Goal: Complete application form

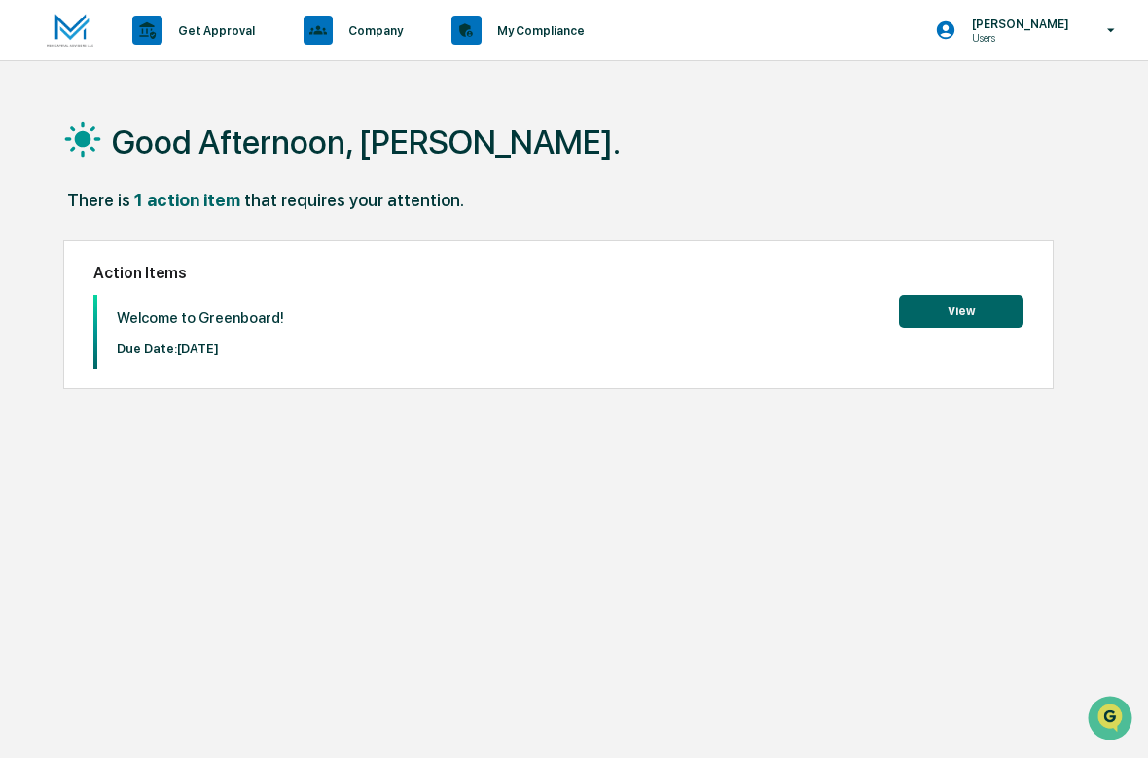
click at [969, 308] on button "View" at bounding box center [961, 311] width 125 height 33
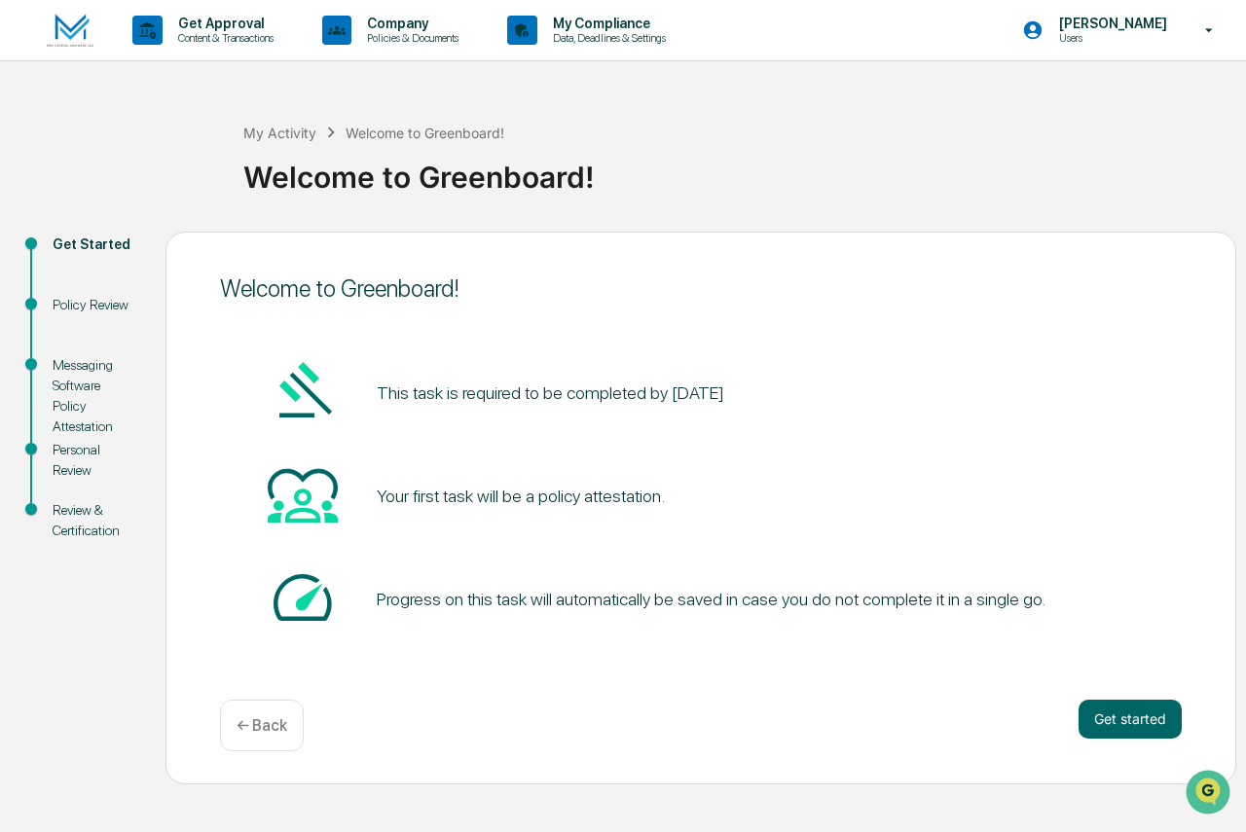
click at [1134, 713] on button "Get started" at bounding box center [1129, 719] width 103 height 39
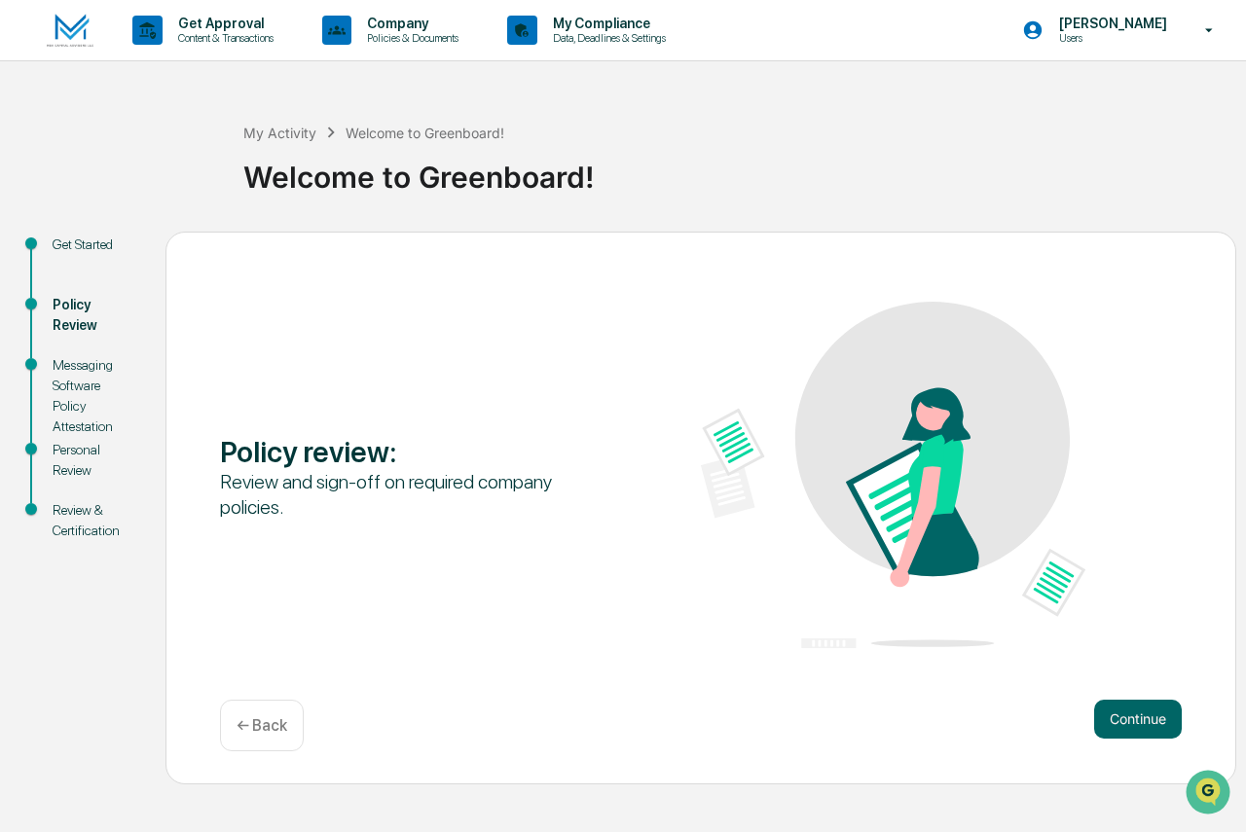
click at [1127, 710] on button "Continue" at bounding box center [1138, 719] width 88 height 39
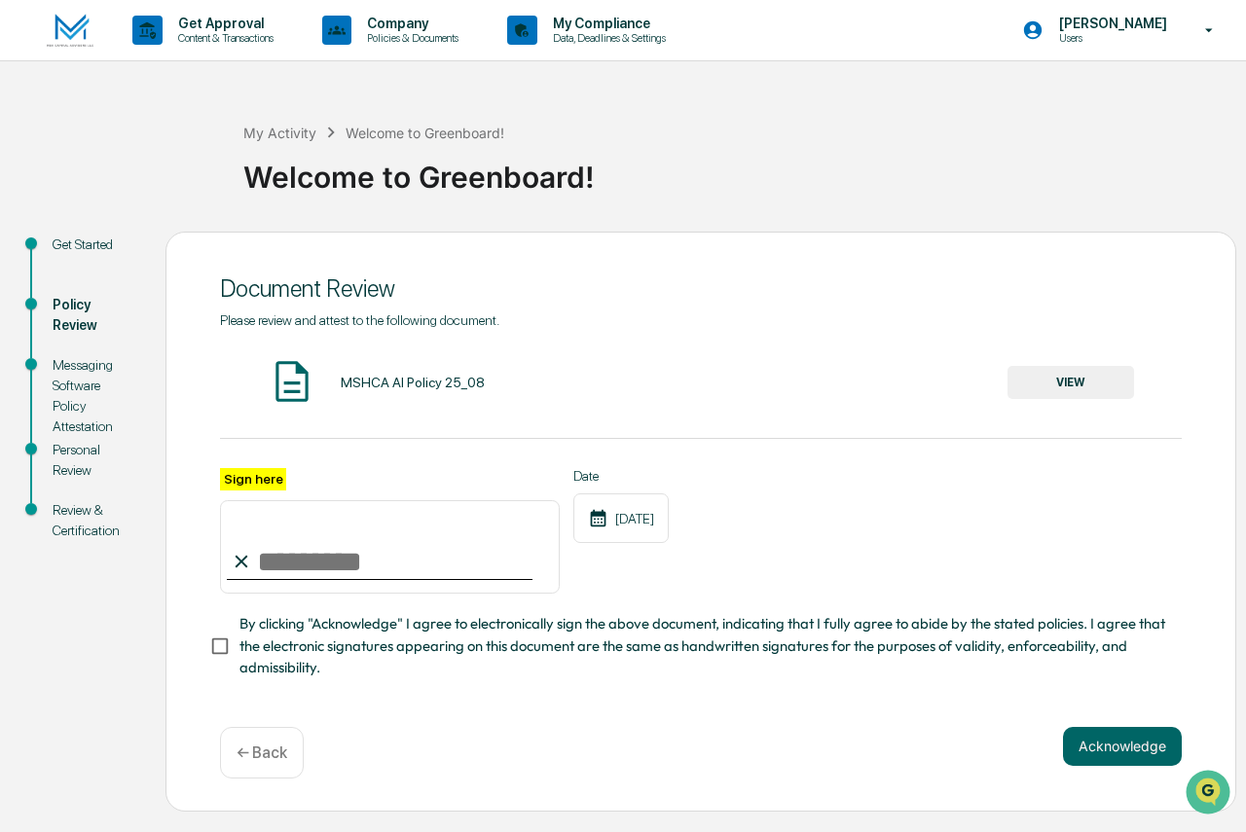
drag, startPoint x: 252, startPoint y: 536, endPoint x: 322, endPoint y: 545, distance: 70.6
click at [322, 545] on input "Sign here" at bounding box center [390, 546] width 340 height 93
click at [240, 475] on label "Sign here" at bounding box center [253, 479] width 66 height 22
click at [240, 500] on input "Sign here" at bounding box center [390, 546] width 340 height 93
type input "**********"
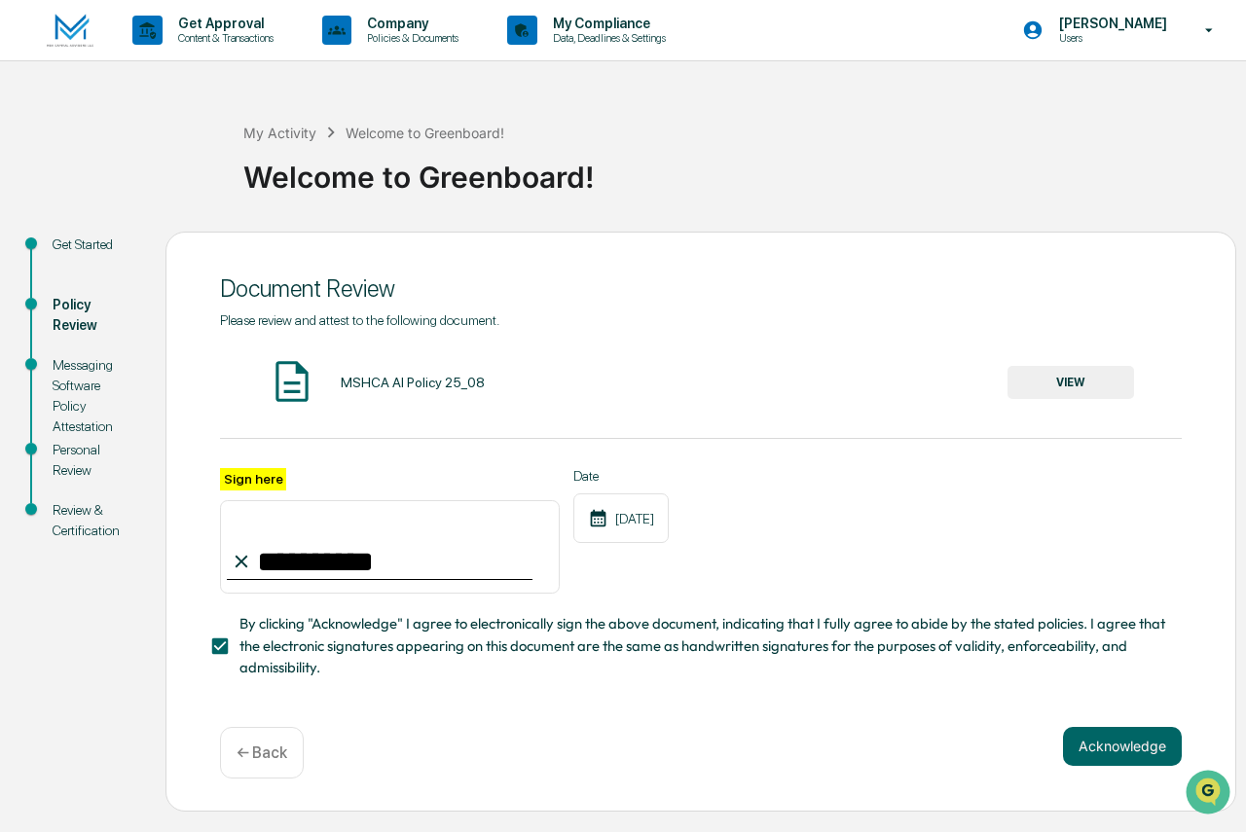
click at [1128, 757] on button "Acknowledge" at bounding box center [1122, 746] width 119 height 39
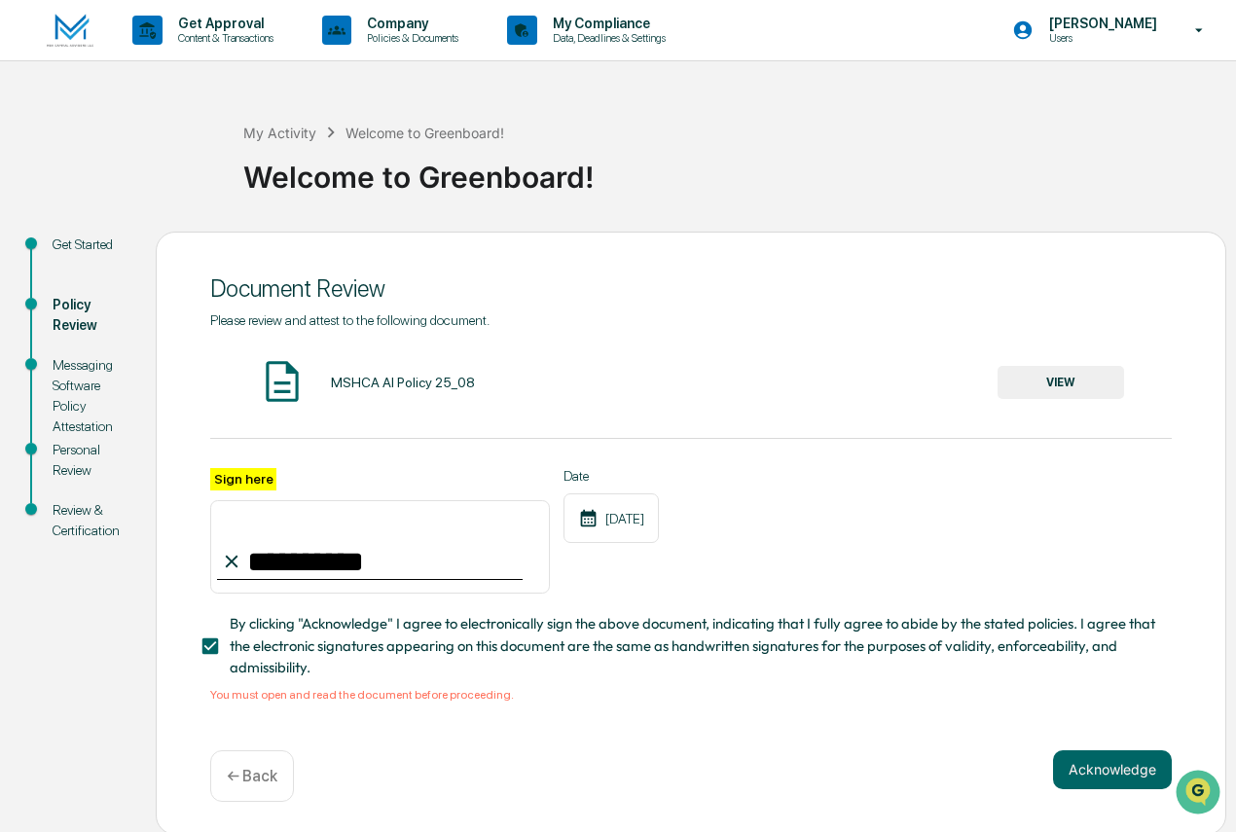
click at [1029, 389] on button "VIEW" at bounding box center [1060, 382] width 127 height 33
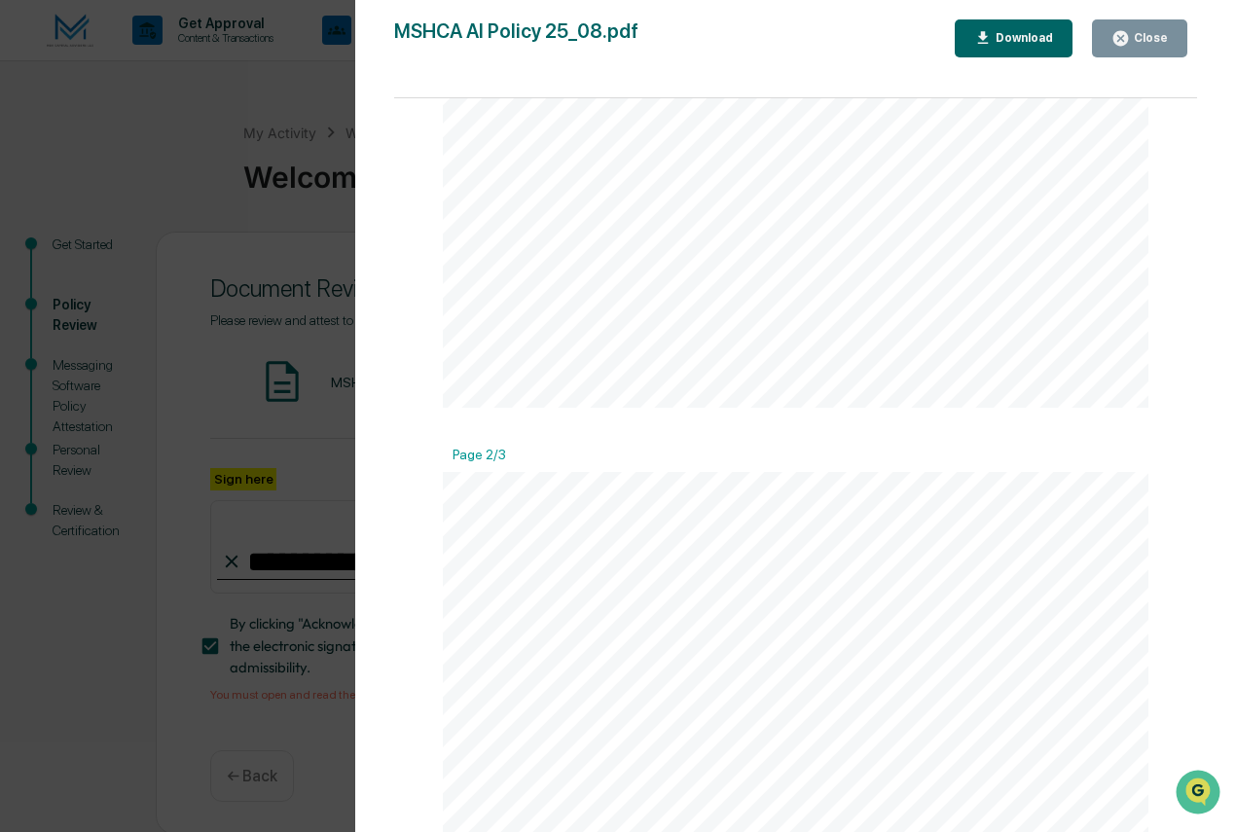
scroll to position [973, 0]
click at [1109, 26] on button "Close" at bounding box center [1139, 38] width 95 height 38
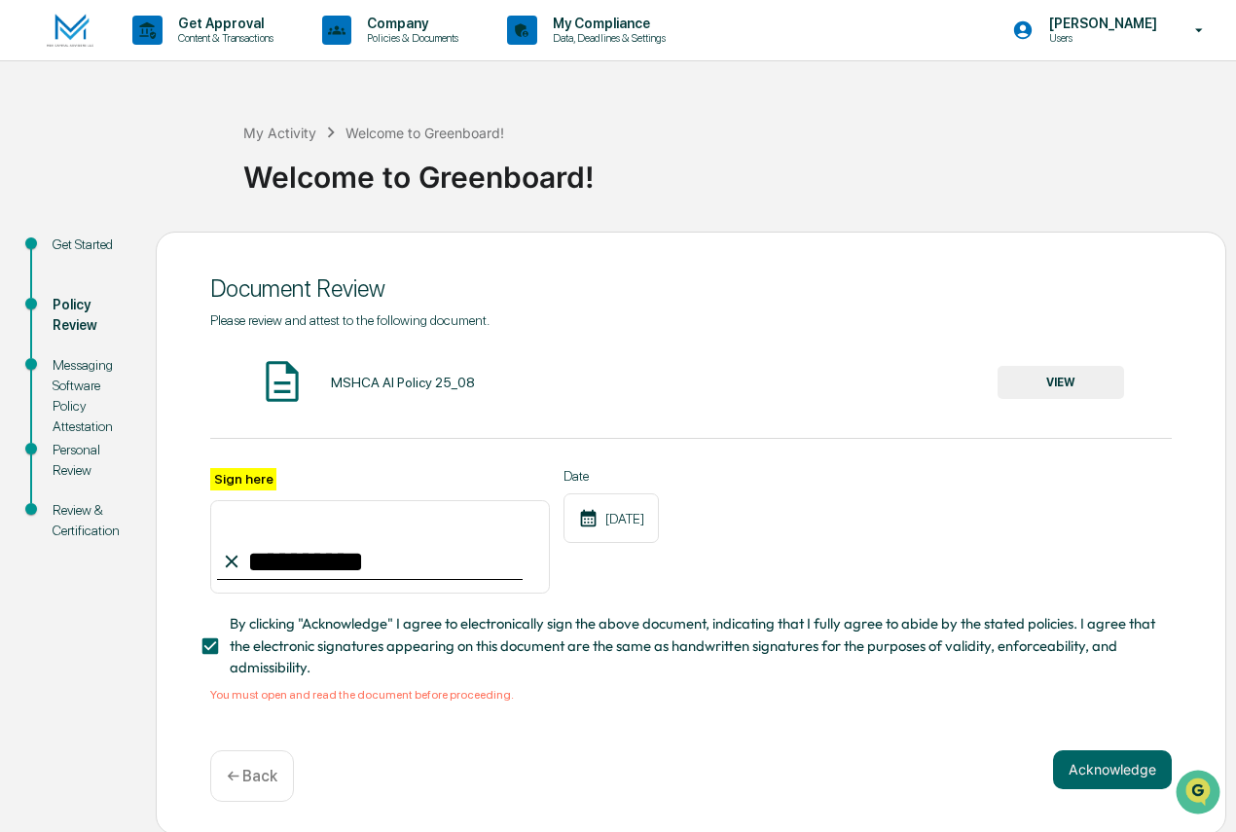
click at [1115, 757] on button "Acknowledge" at bounding box center [1112, 769] width 119 height 39
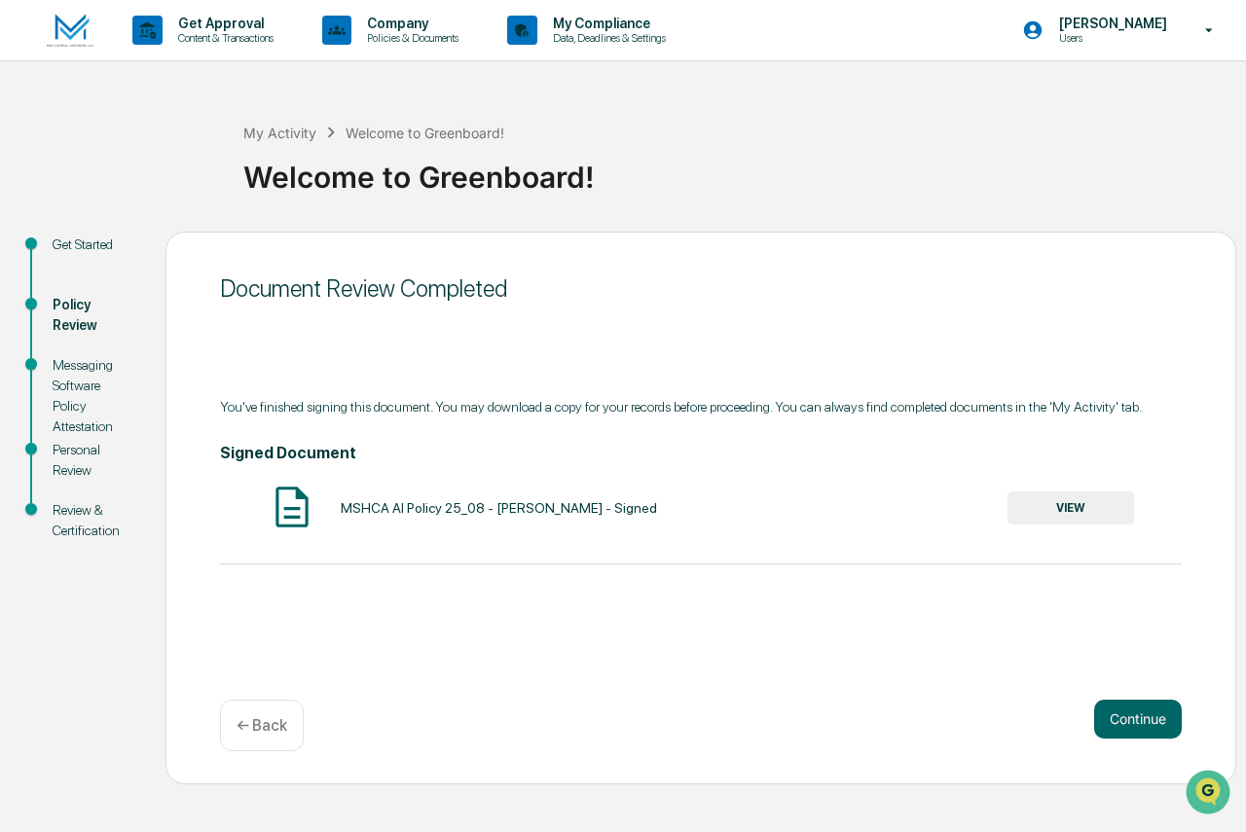
click at [1147, 710] on button "Continue" at bounding box center [1138, 719] width 88 height 39
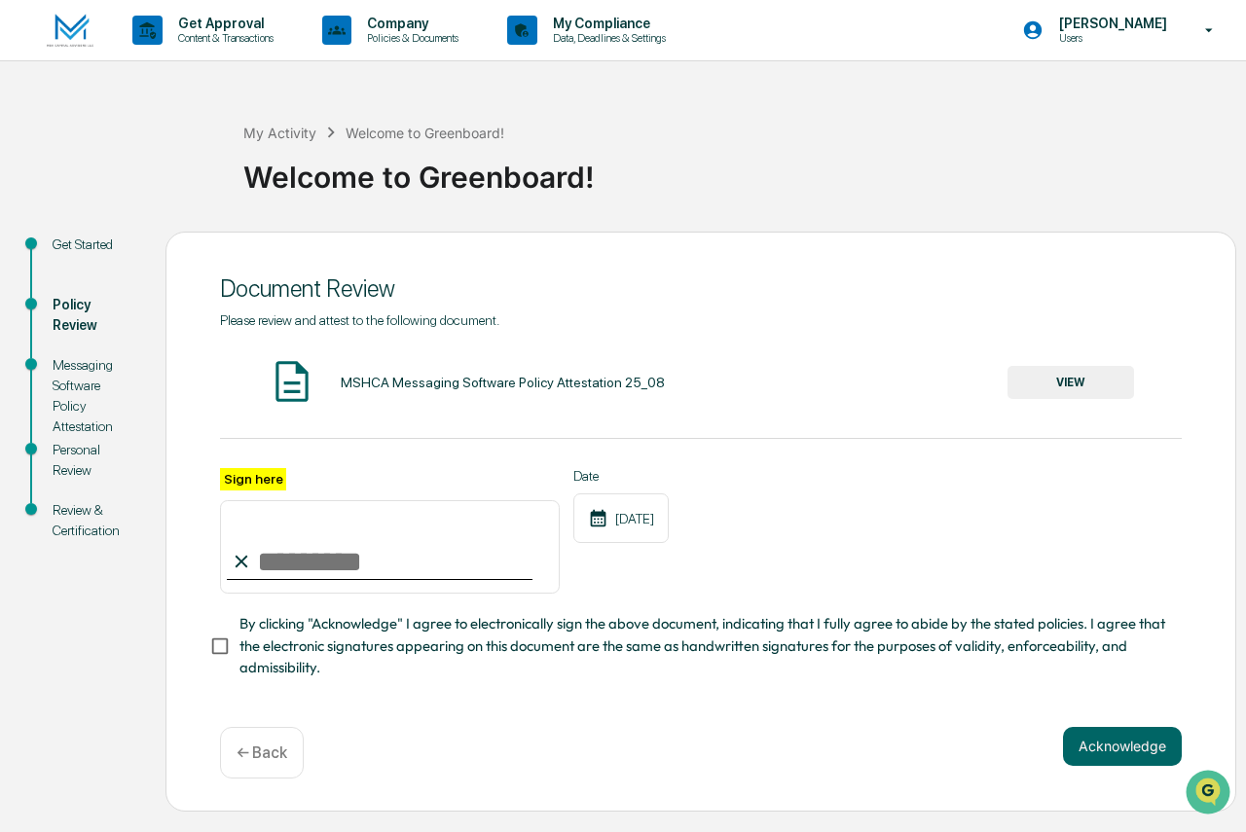
click at [441, 565] on input "Sign here" at bounding box center [390, 546] width 340 height 93
type input "**********"
click at [1145, 757] on button "Acknowledge" at bounding box center [1122, 746] width 119 height 39
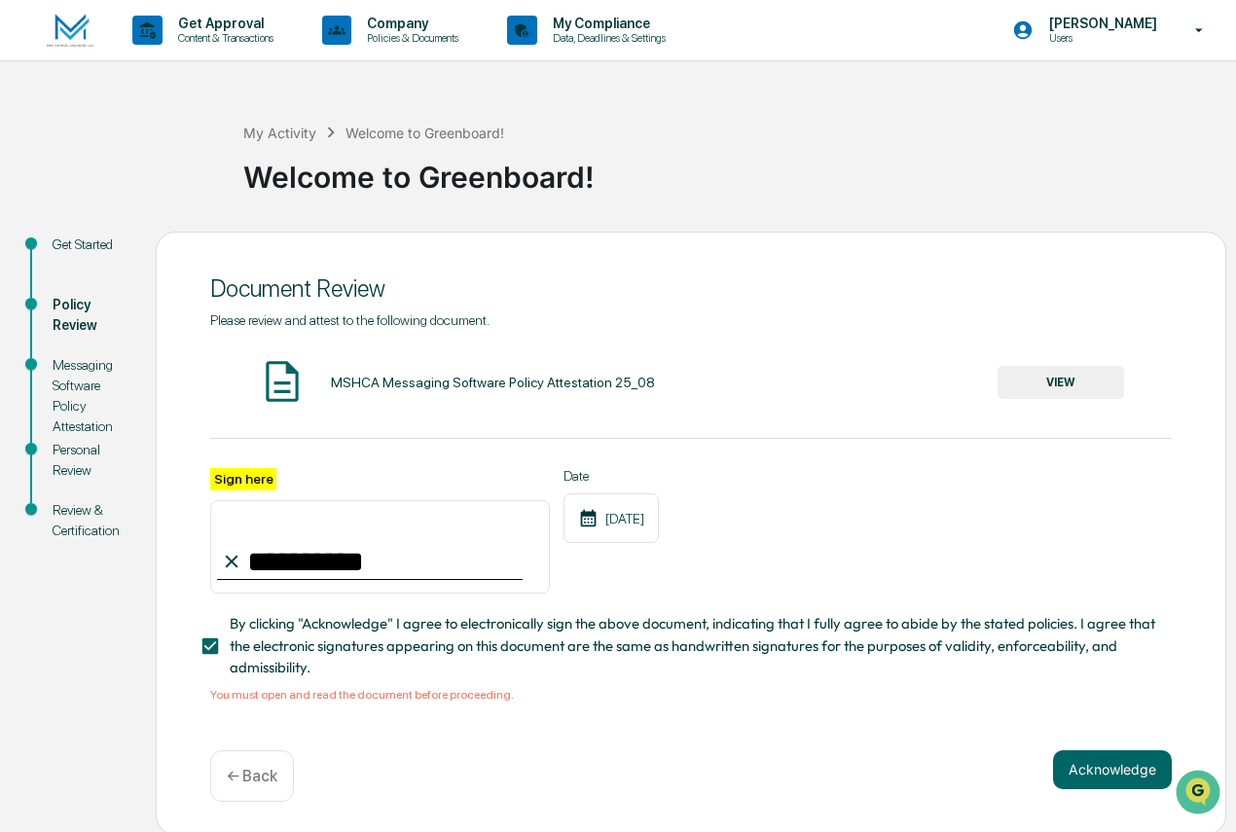
click at [1071, 370] on button "VIEW" at bounding box center [1060, 382] width 127 height 33
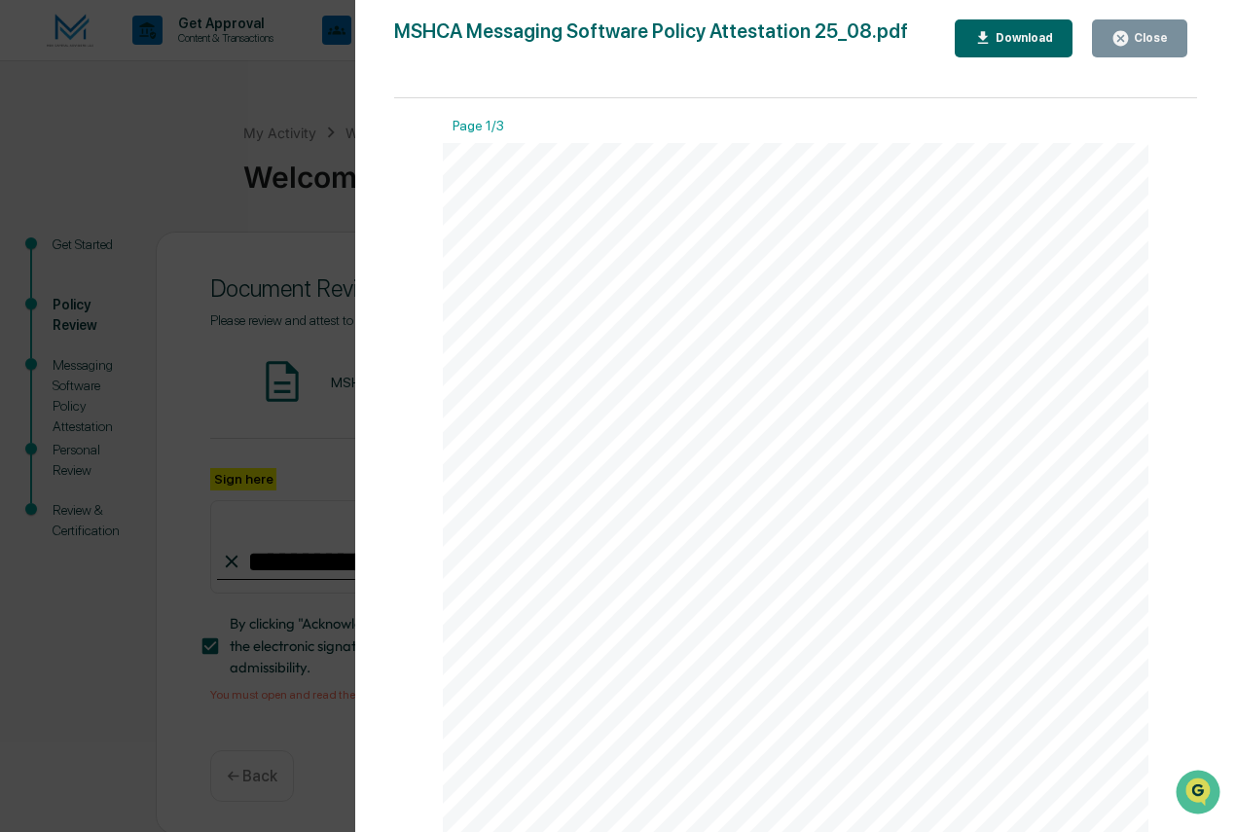
click at [1141, 30] on div "Close" at bounding box center [1139, 38] width 56 height 18
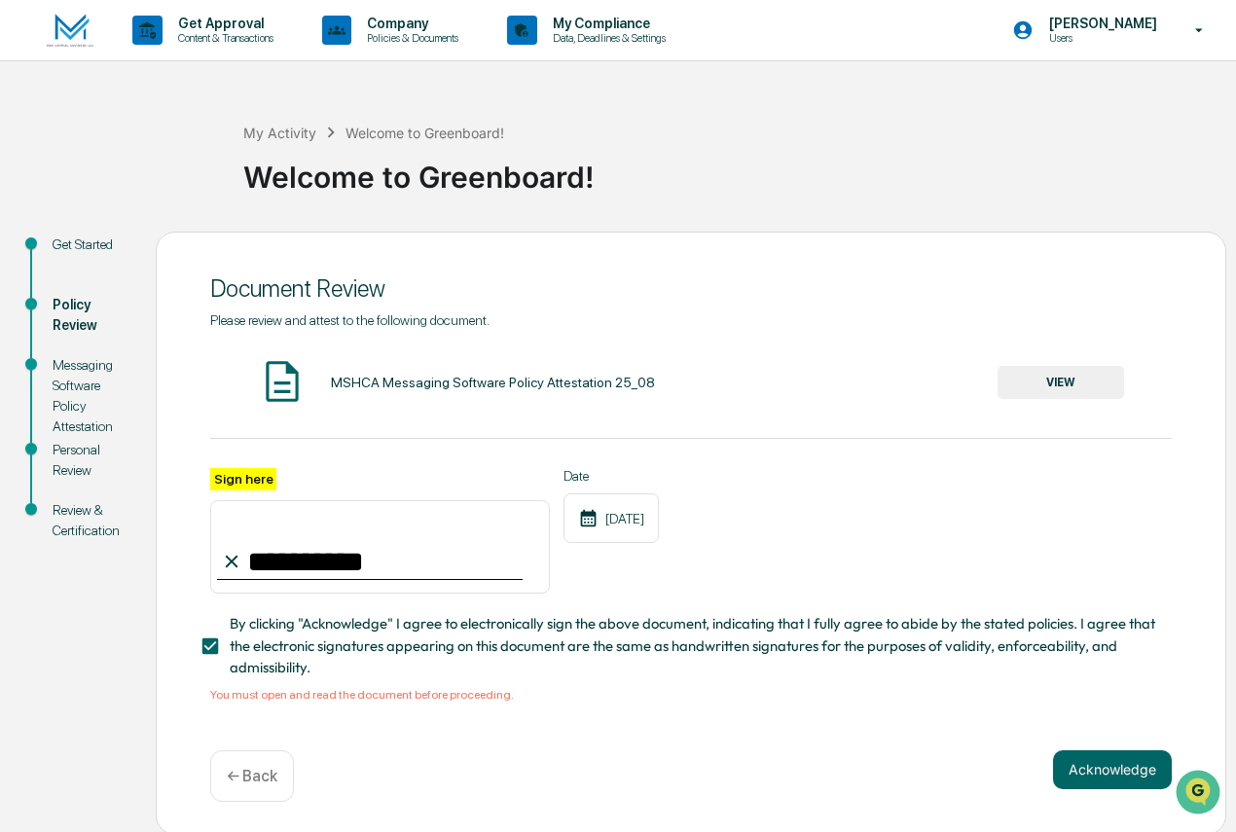
click at [1112, 757] on button "Acknowledge" at bounding box center [1112, 769] width 119 height 39
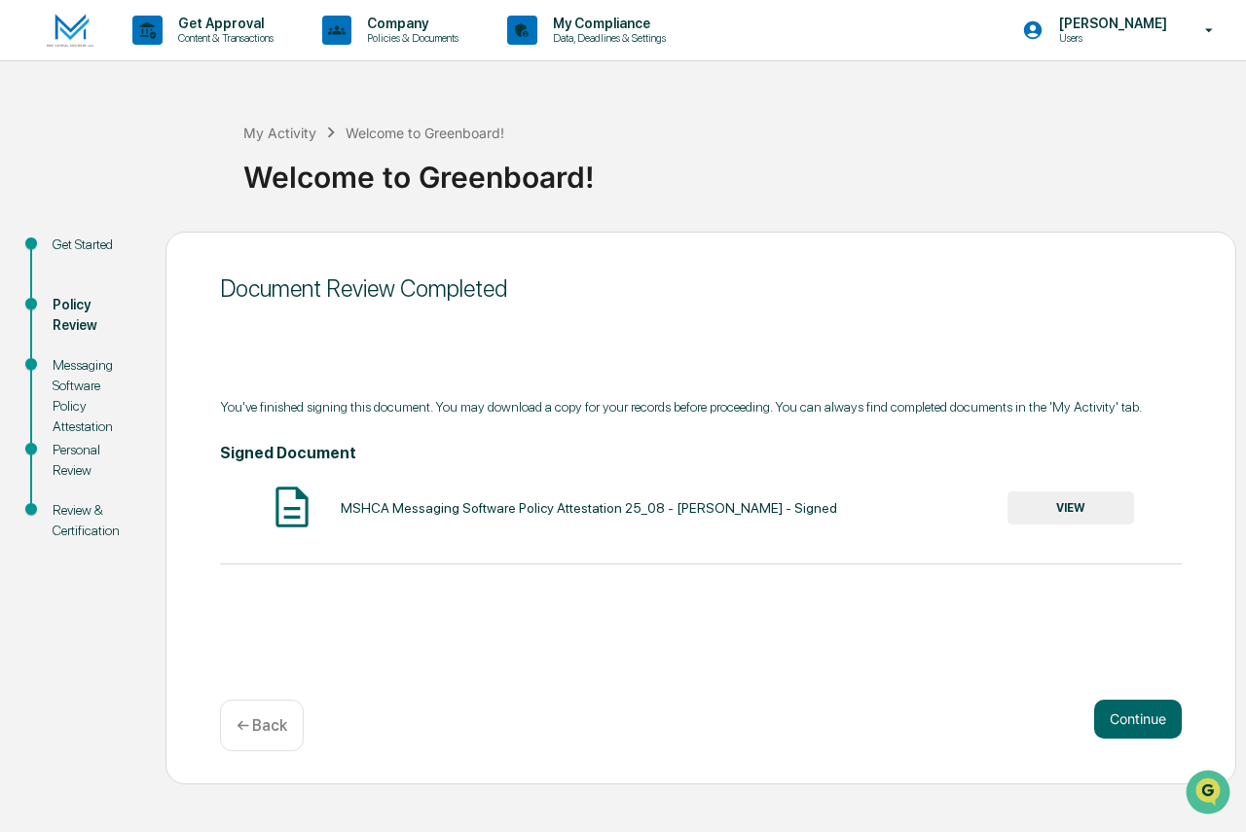
click at [1136, 714] on button "Continue" at bounding box center [1138, 719] width 88 height 39
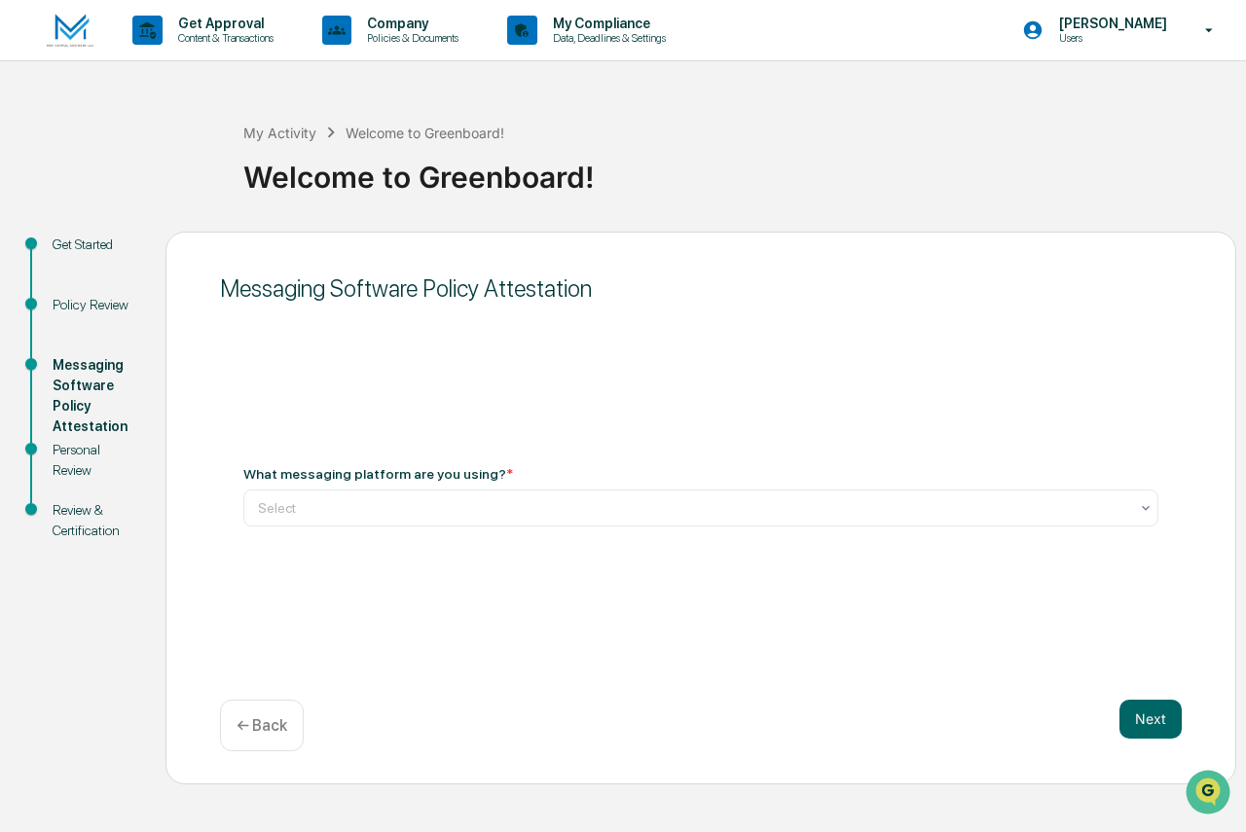
click at [330, 511] on div at bounding box center [693, 507] width 870 height 19
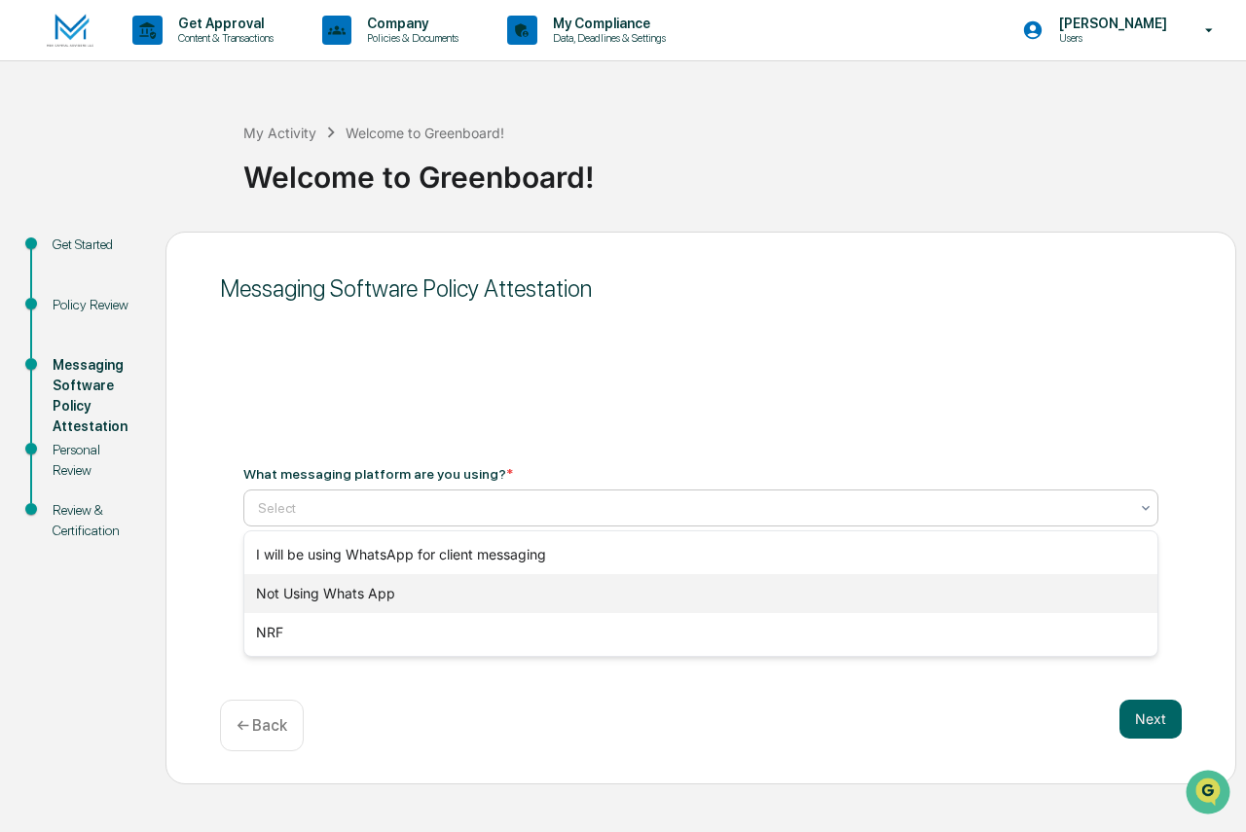
click at [295, 587] on div "Not Using Whats App" at bounding box center [700, 593] width 913 height 39
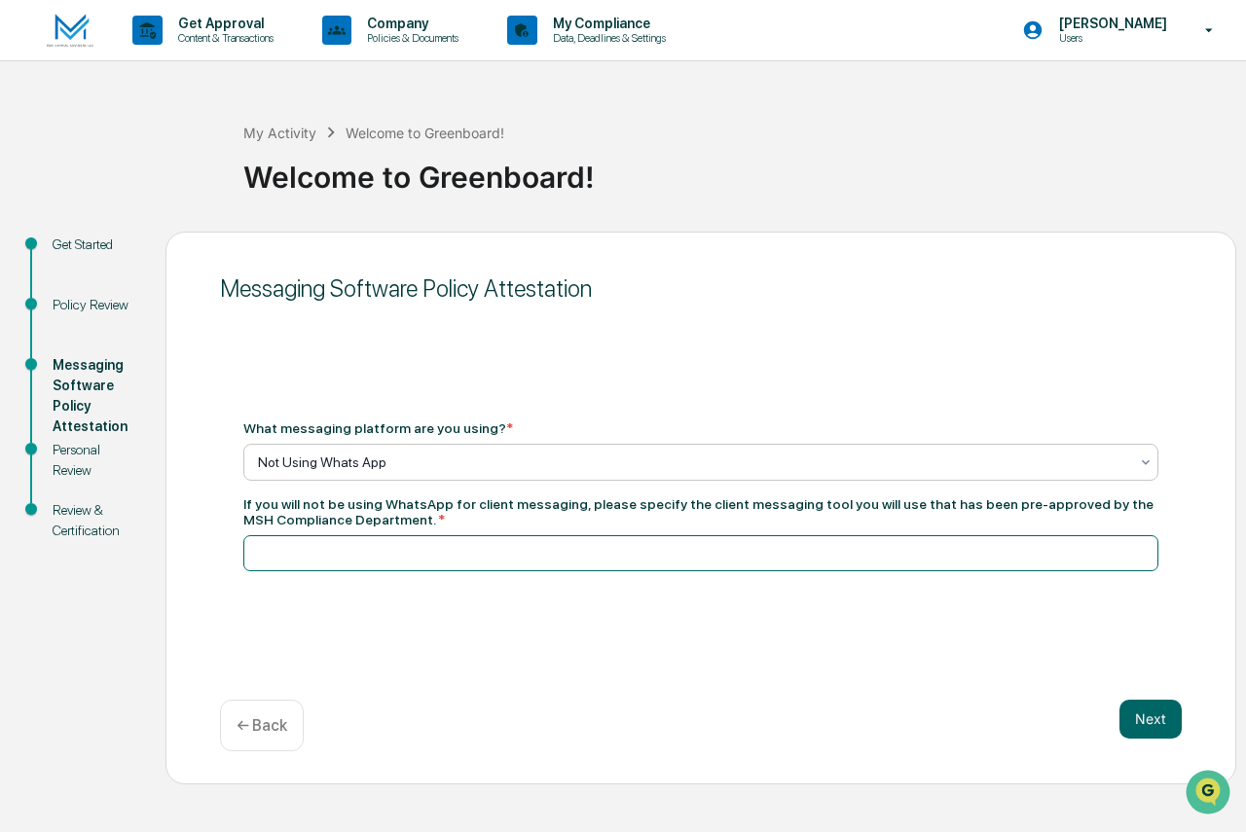
click at [343, 560] on input at bounding box center [700, 553] width 915 height 36
type input "**********"
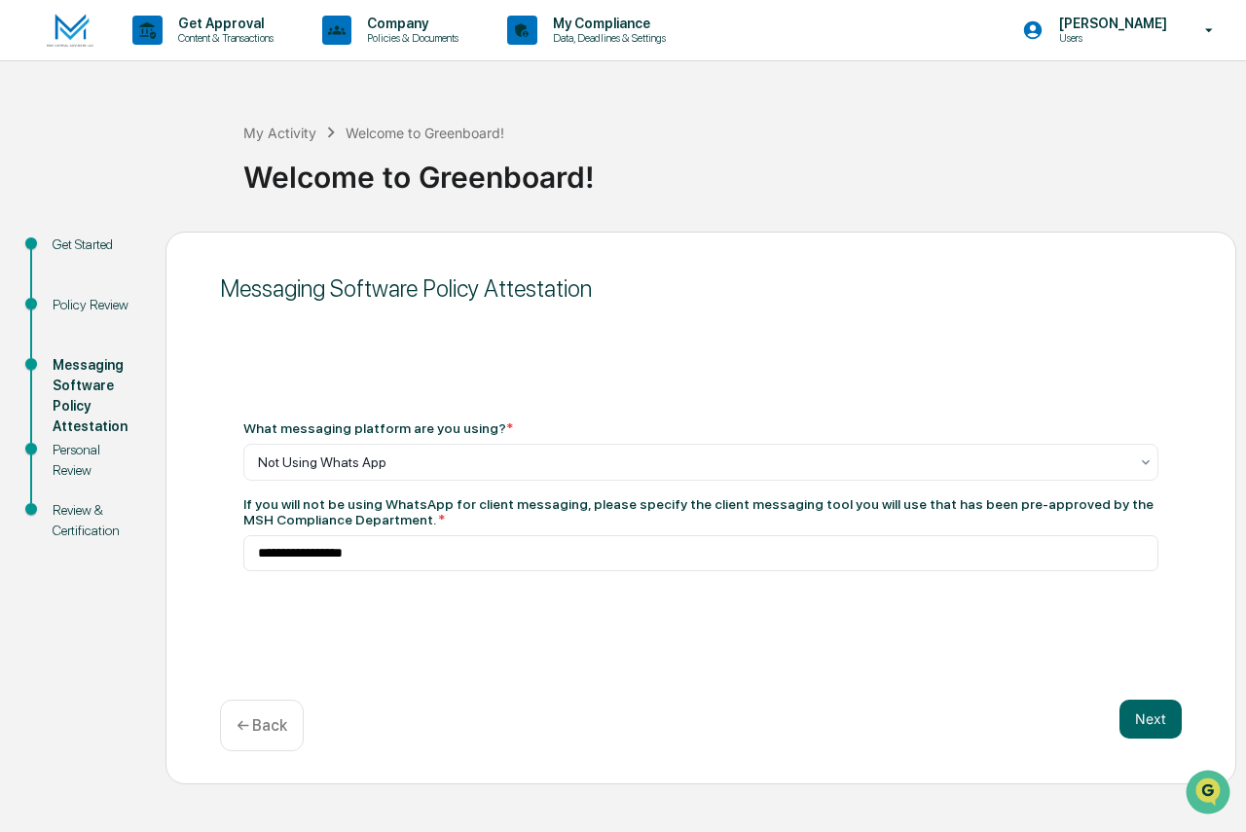
click at [1147, 715] on button "Next" at bounding box center [1150, 719] width 62 height 39
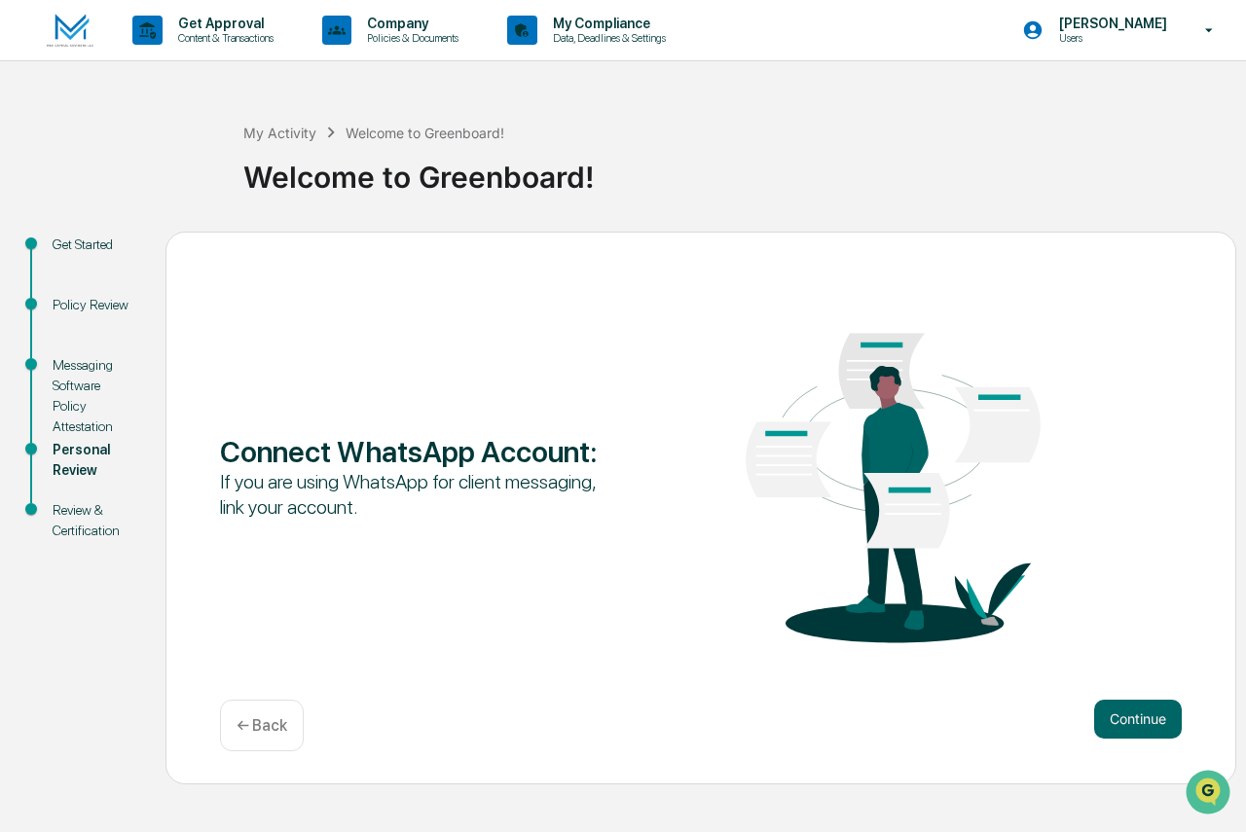
click at [1127, 716] on button "Continue" at bounding box center [1138, 719] width 88 height 39
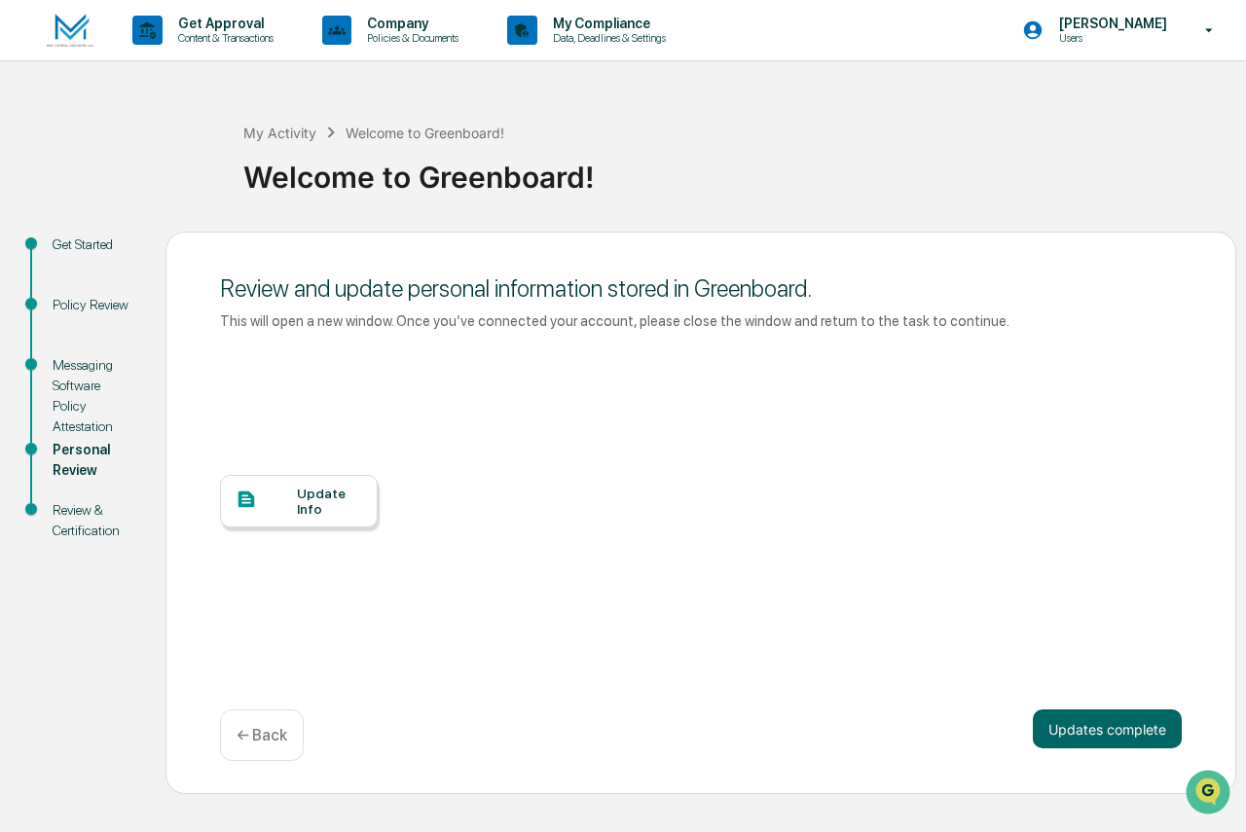
click at [299, 503] on div "Update Info" at bounding box center [329, 501] width 65 height 31
click at [1104, 716] on button "Updates complete" at bounding box center [1106, 728] width 149 height 39
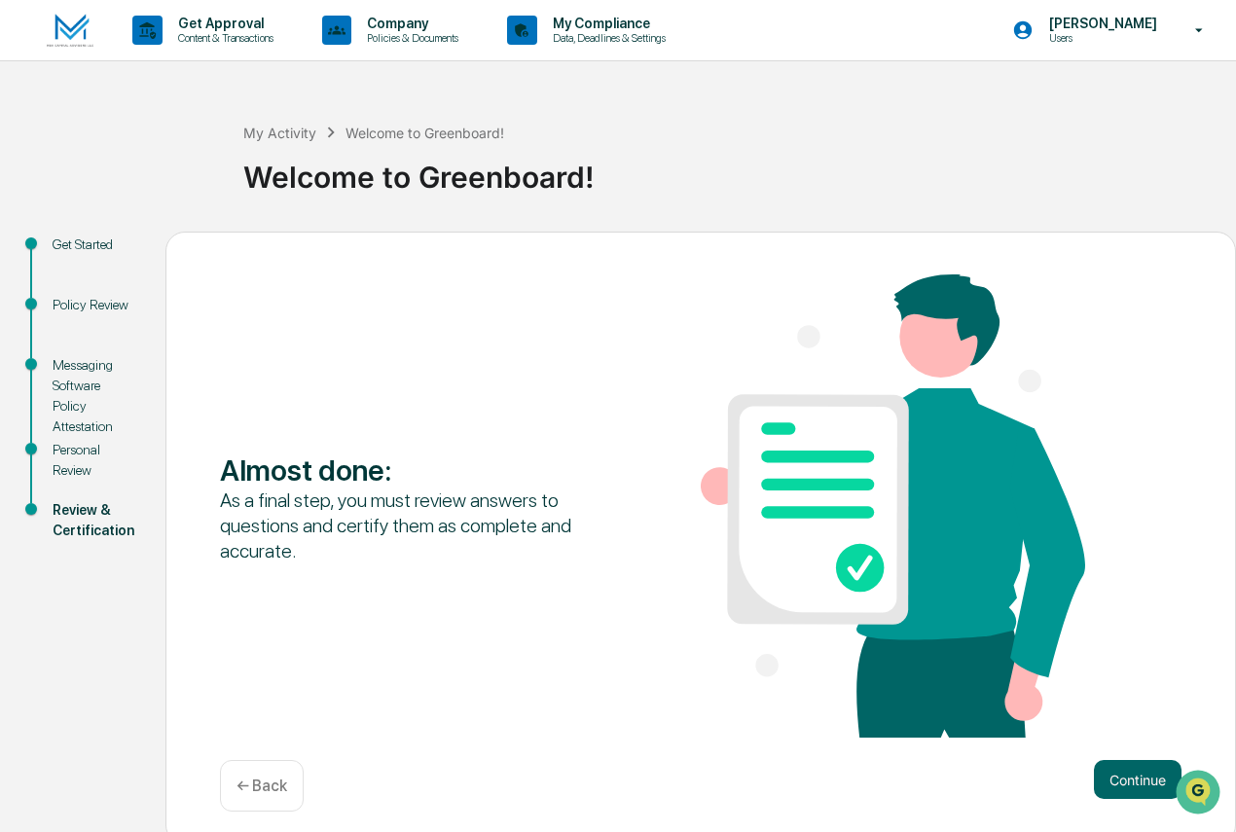
click at [1129, 757] on button "Continue" at bounding box center [1138, 779] width 88 height 39
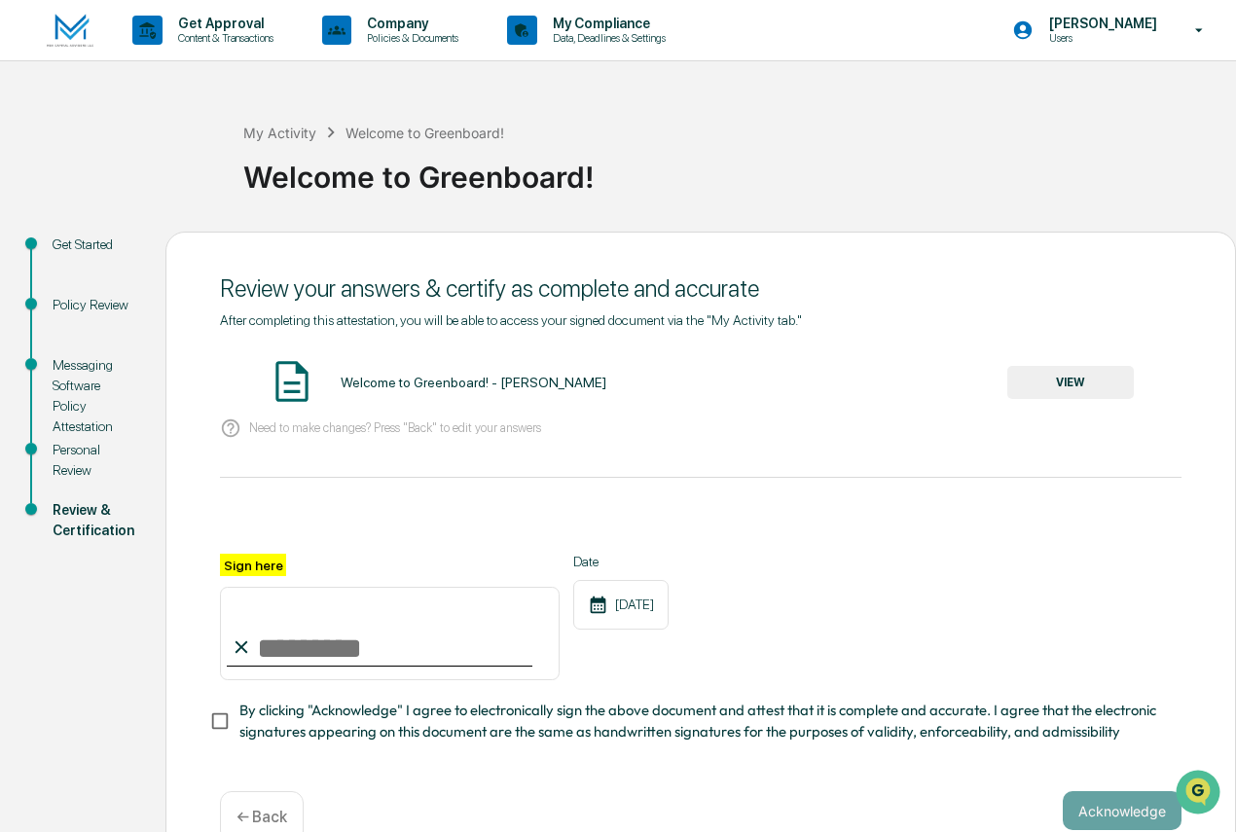
click at [1068, 385] on button "VIEW" at bounding box center [1070, 382] width 127 height 33
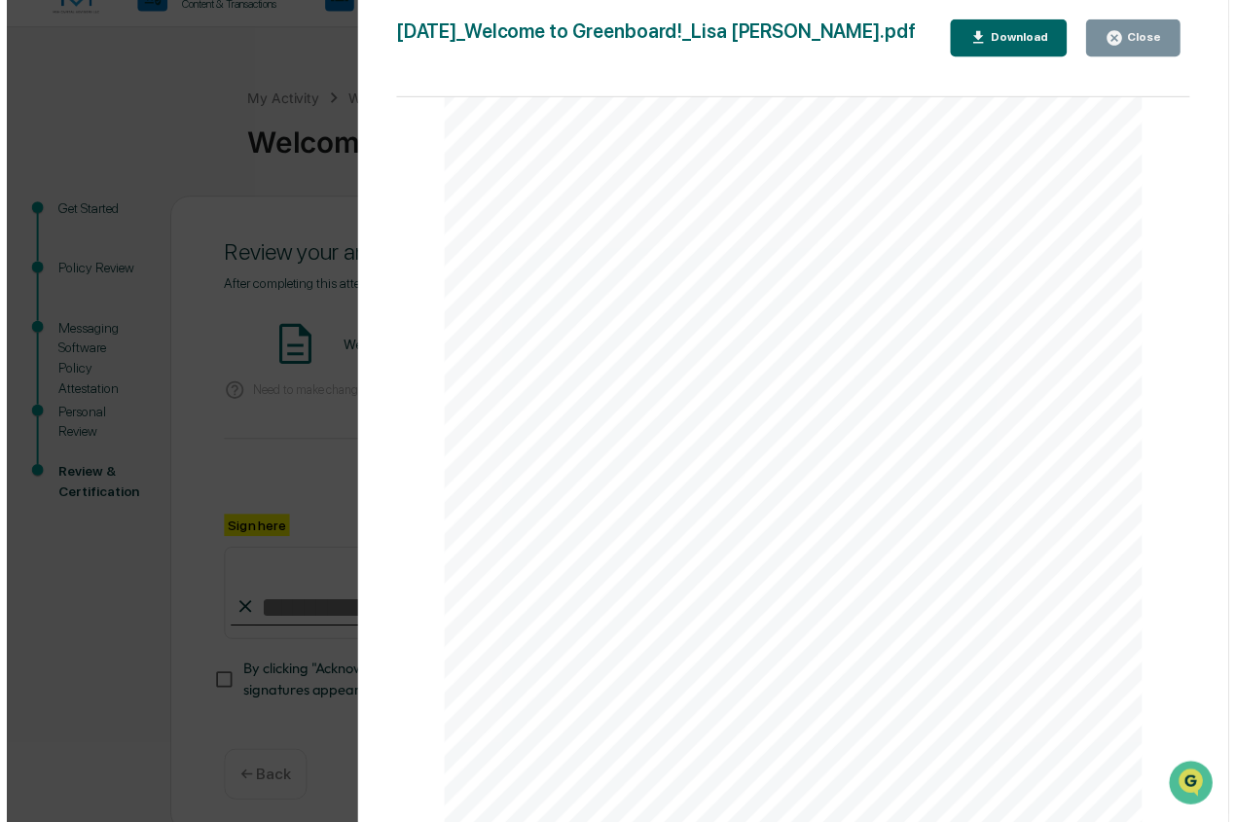
scroll to position [50, 0]
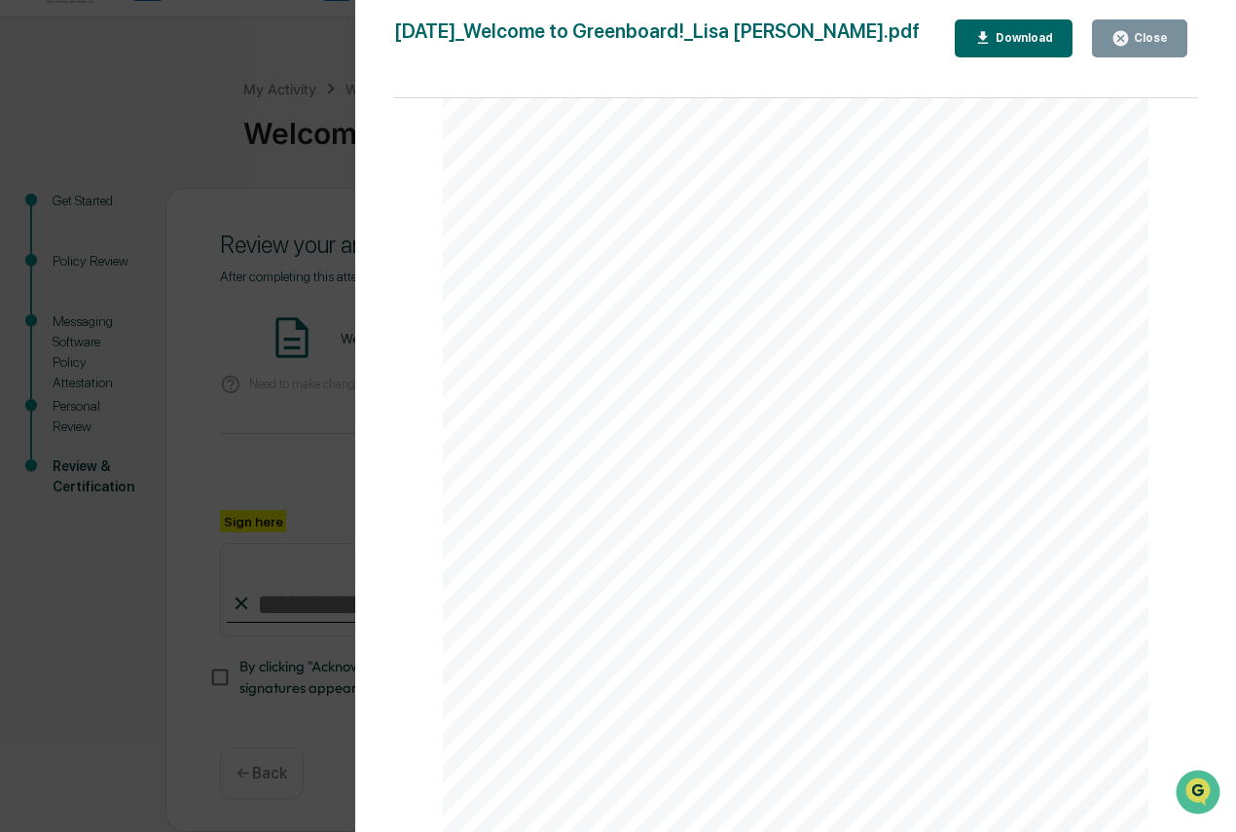
click at [1128, 38] on icon "button" at bounding box center [1120, 38] width 15 height 15
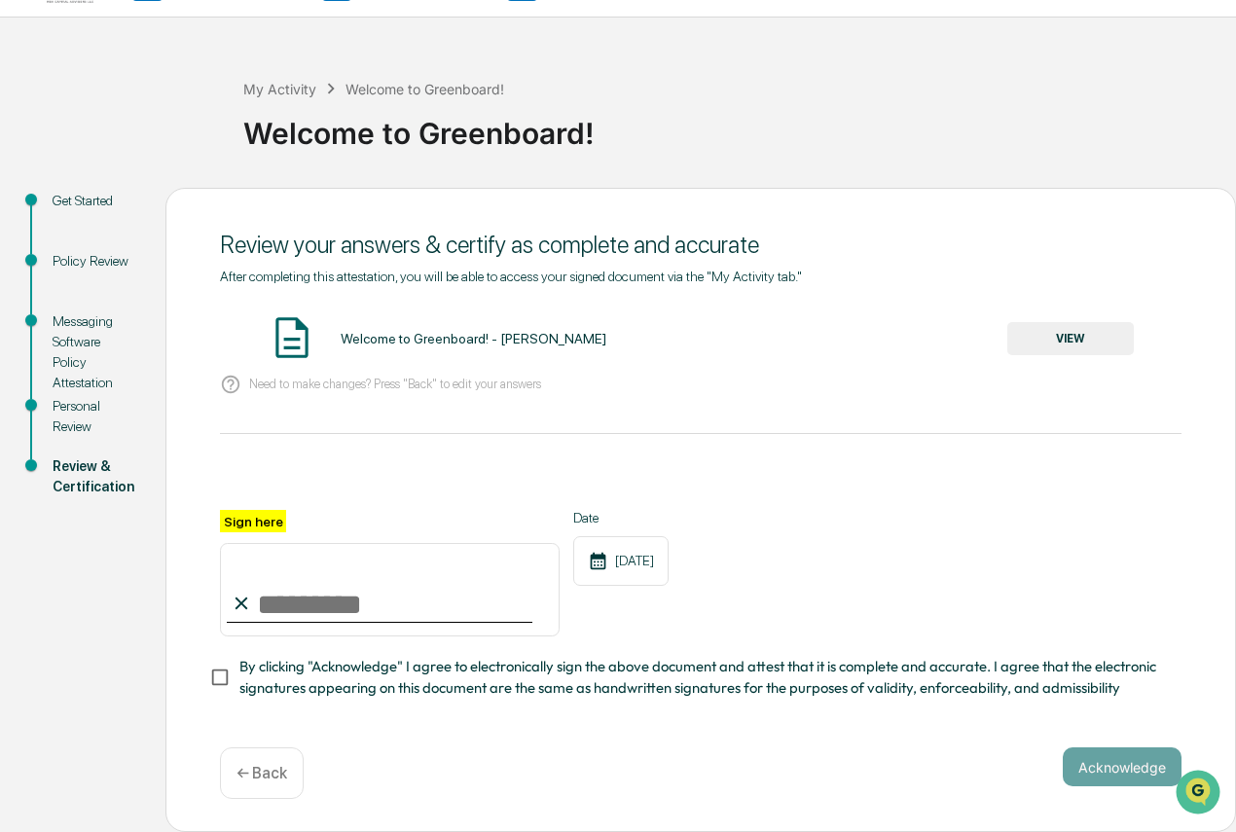
drag, startPoint x: 275, startPoint y: 600, endPoint x: 805, endPoint y: 648, distance: 531.5
click at [279, 600] on input "Sign here" at bounding box center [390, 589] width 340 height 93
type input "**********"
click at [1109, 757] on button "Acknowledge" at bounding box center [1122, 766] width 119 height 39
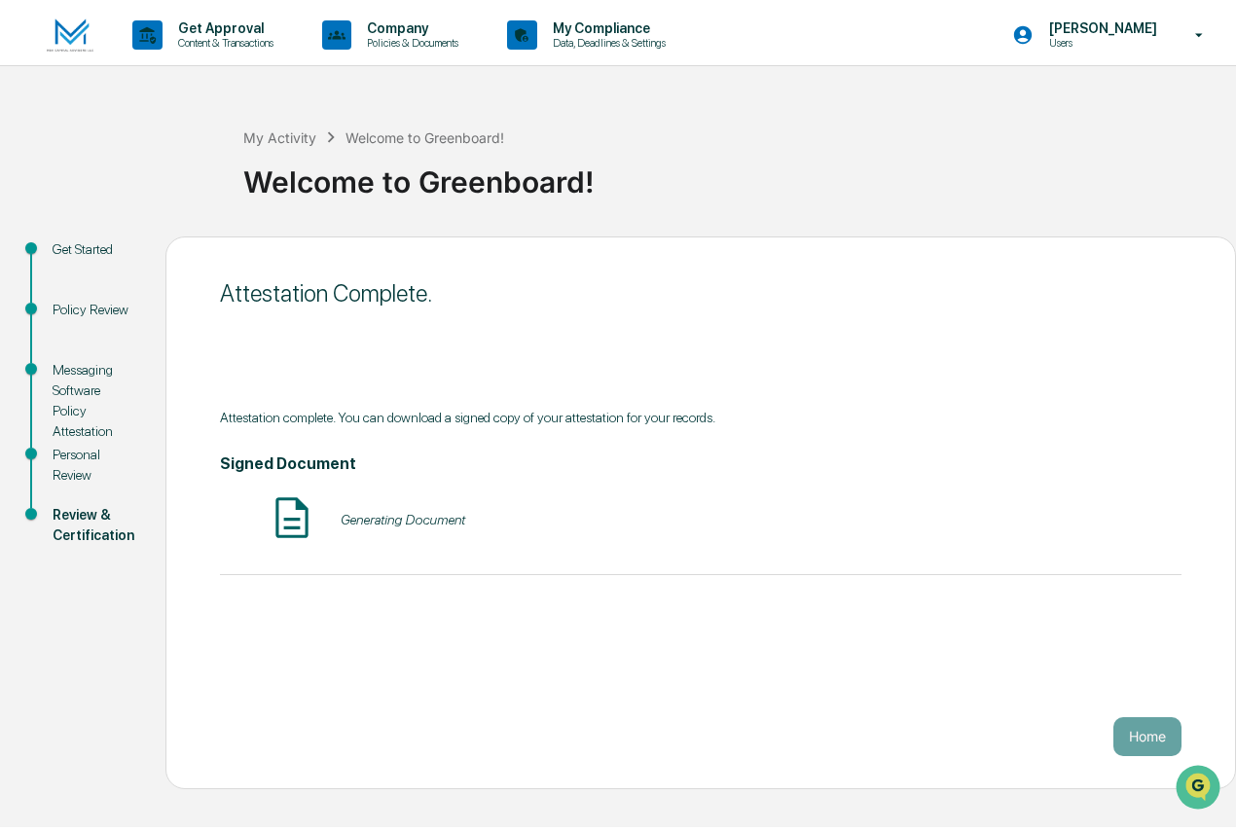
scroll to position [0, 0]
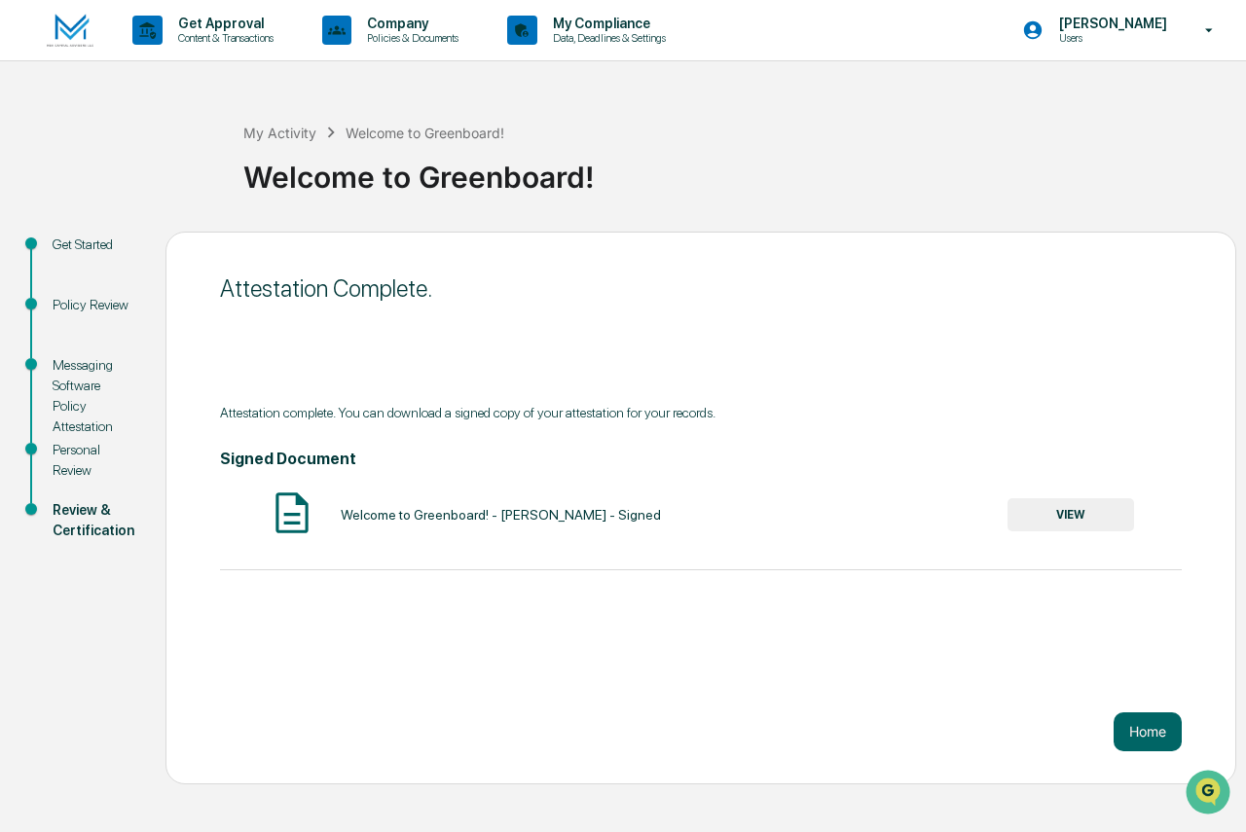
click at [1142, 727] on button "Home" at bounding box center [1147, 731] width 68 height 39
